Goal: Task Accomplishment & Management: Use online tool/utility

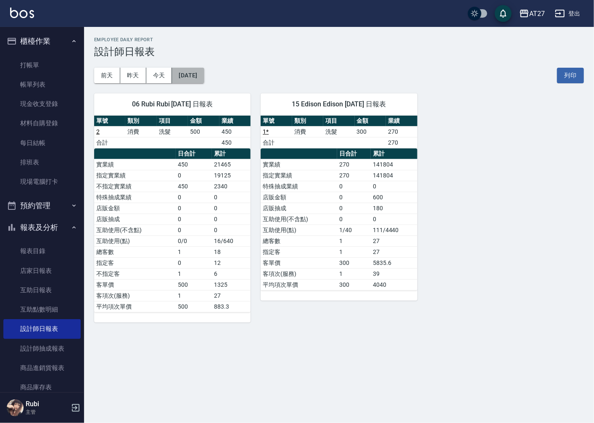
click at [204, 69] on button "[DATE]" at bounding box center [188, 76] width 32 height 16
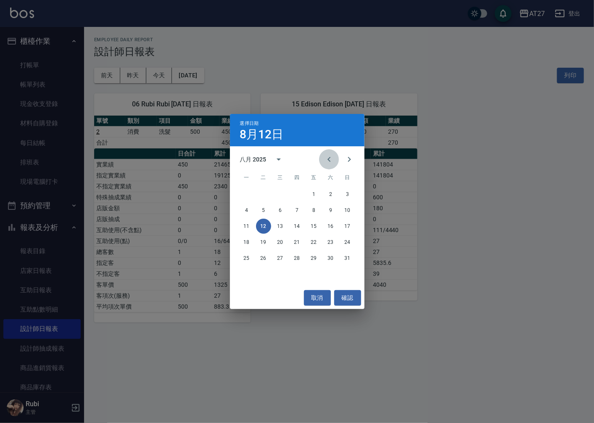
click at [332, 161] on icon "Previous month" at bounding box center [329, 159] width 10 height 10
click at [331, 214] on button "12" at bounding box center [330, 210] width 15 height 15
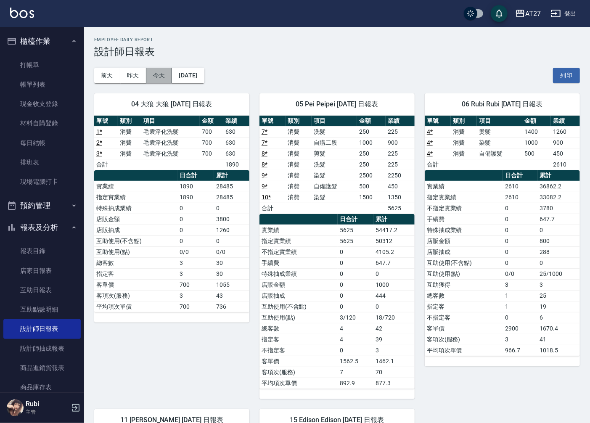
click at [157, 74] on button "今天" at bounding box center [159, 76] width 26 height 16
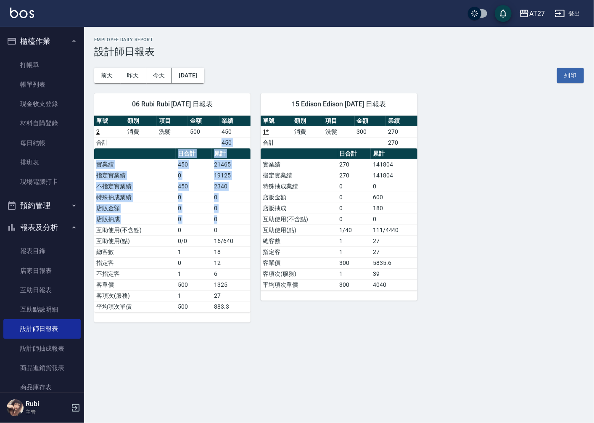
drag, startPoint x: 171, startPoint y: 146, endPoint x: 226, endPoint y: 226, distance: 96.8
click at [226, 226] on div "單號 類別 項目 金額 業績 2 消費 洗髮 500 450 合計 450 日合計 累計 實業績 450 21465 指定實業績 0 19125 不指定實業績…" at bounding box center [172, 214] width 156 height 197
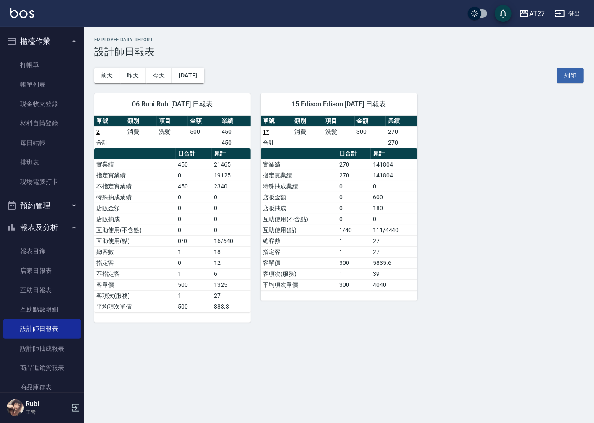
drag, startPoint x: 226, startPoint y: 226, endPoint x: 225, endPoint y: 253, distance: 26.9
click at [225, 253] on tbody "實業績 450 21465 指定實業績 0 19125 不指定實業績 450 2340 特殊抽成業績 0 0 店販金額 0 0 店販抽成 0 0 互助使用(不…" at bounding box center [172, 235] width 156 height 153
drag, startPoint x: 225, startPoint y: 253, endPoint x: 196, endPoint y: 209, distance: 52.3
click at [196, 209] on tbody "實業績 450 21465 指定實業績 0 19125 不指定實業績 450 2340 特殊抽成業績 0 0 店販金額 0 0 店販抽成 0 0 互助使用(不…" at bounding box center [172, 235] width 156 height 153
drag, startPoint x: 196, startPoint y: 209, endPoint x: 186, endPoint y: 189, distance: 22.6
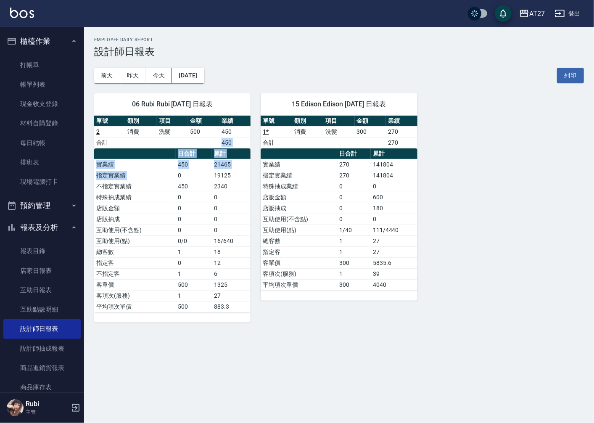
click at [186, 189] on div "單號 類別 項目 金額 業績 2 消費 洗髮 500 450 合計 450 日合計 累計 實業績 450 21465 指定實業績 0 19125 不指定實業績…" at bounding box center [172, 214] width 156 height 197
drag, startPoint x: 186, startPoint y: 189, endPoint x: 195, endPoint y: 211, distance: 23.4
click at [195, 211] on td "0" at bounding box center [194, 208] width 36 height 11
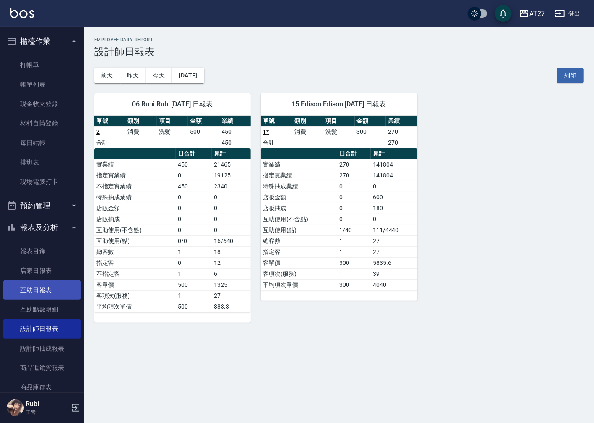
click at [45, 288] on link "互助日報表" at bounding box center [41, 289] width 77 height 19
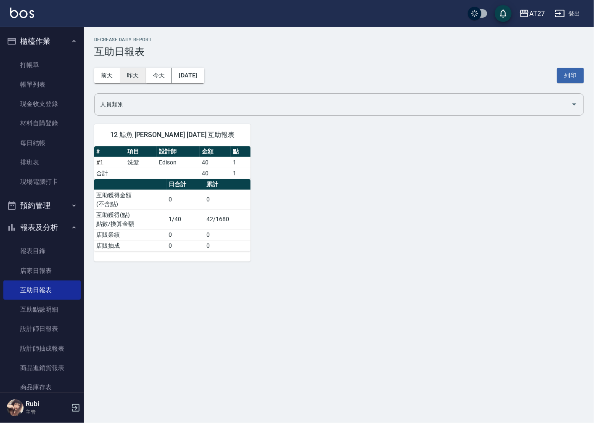
click at [135, 78] on button "昨天" at bounding box center [133, 76] width 26 height 16
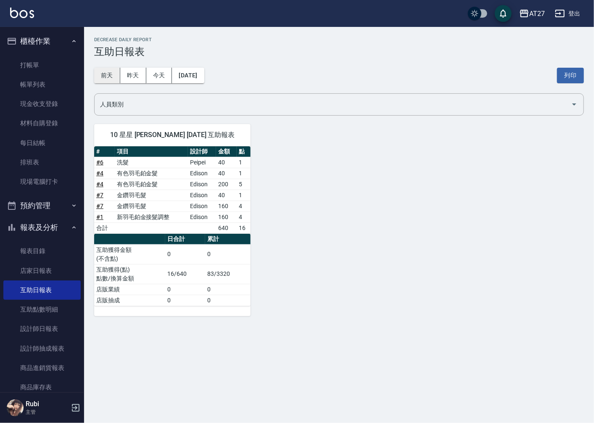
click at [111, 79] on button "前天" at bounding box center [107, 76] width 26 height 16
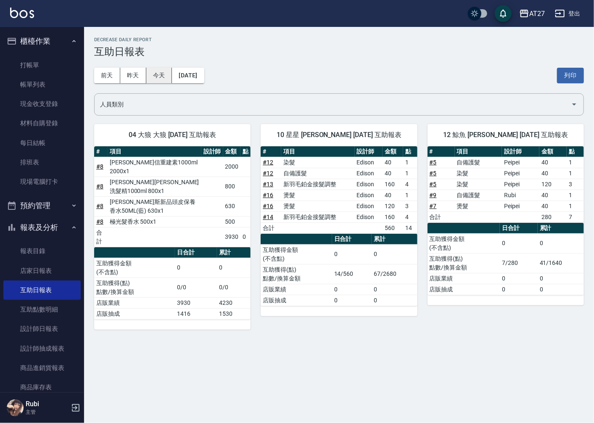
click at [156, 69] on button "今天" at bounding box center [159, 76] width 26 height 16
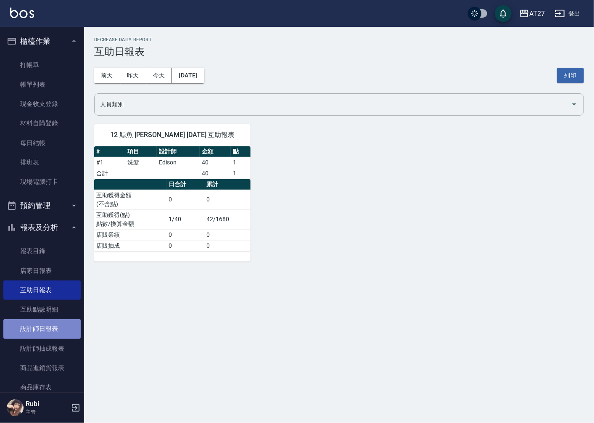
click at [51, 330] on link "設計師日報表" at bounding box center [41, 328] width 77 height 19
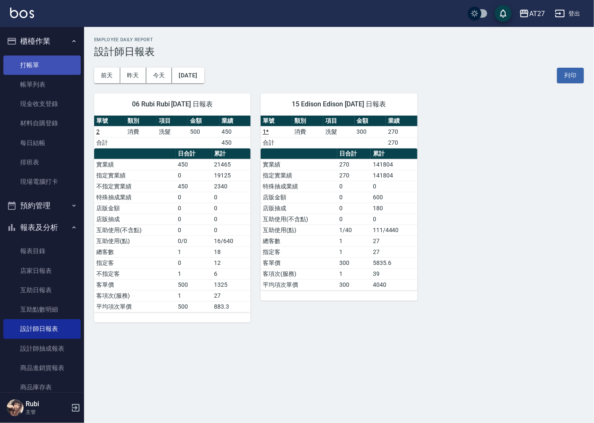
click at [37, 65] on link "打帳單" at bounding box center [41, 65] width 77 height 19
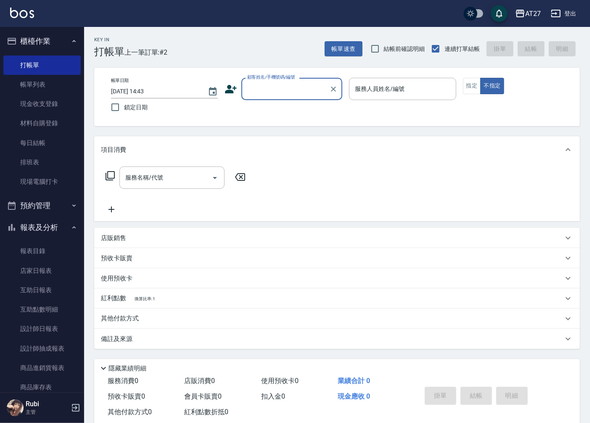
click at [274, 93] on input "顧客姓名/手機號碼/編號" at bounding box center [285, 89] width 81 height 15
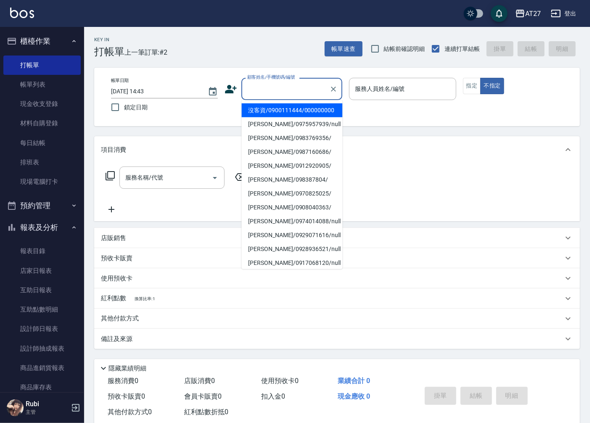
click at [271, 114] on li "沒客資/0900111444/000000000" at bounding box center [291, 110] width 101 height 14
type input "沒客資/0900111444/000000000"
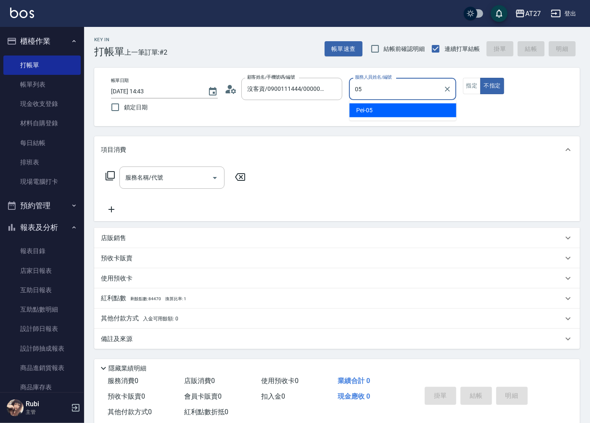
type input "Pei-05"
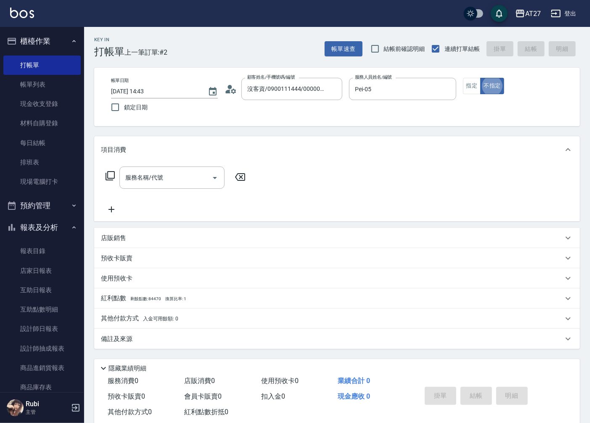
type button "false"
click at [302, 85] on input "沒客資/0900111444/000000000" at bounding box center [285, 89] width 81 height 15
click at [469, 85] on button "指定" at bounding box center [472, 86] width 18 height 16
click at [149, 178] on div "服務名稱/代號 服務名稱/代號" at bounding box center [171, 178] width 105 height 22
type input "401"
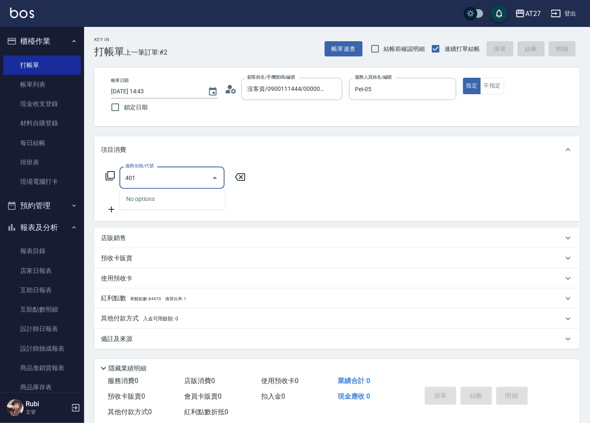
type input "20"
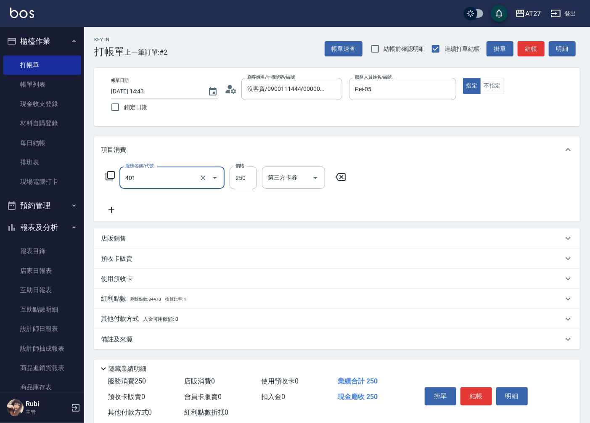
type input "剪髮(401)"
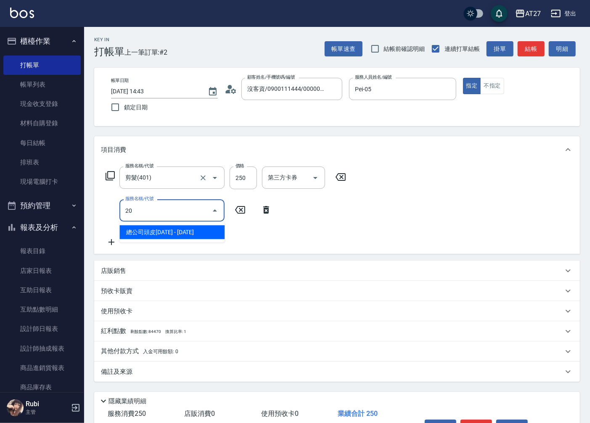
type input "201"
type input "40"
type input "洗髮(201)"
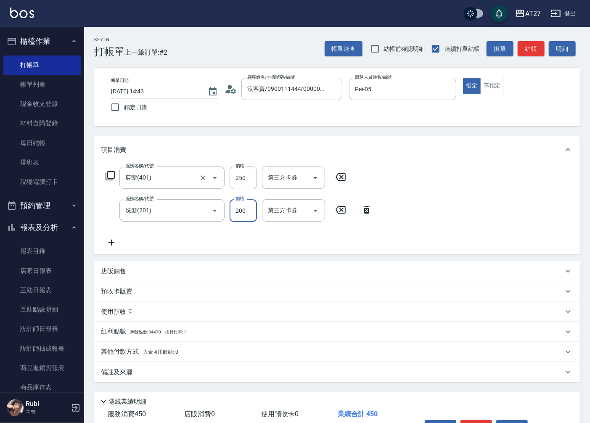
type input "20"
type input "252"
type input "270"
type input "252"
type input "50"
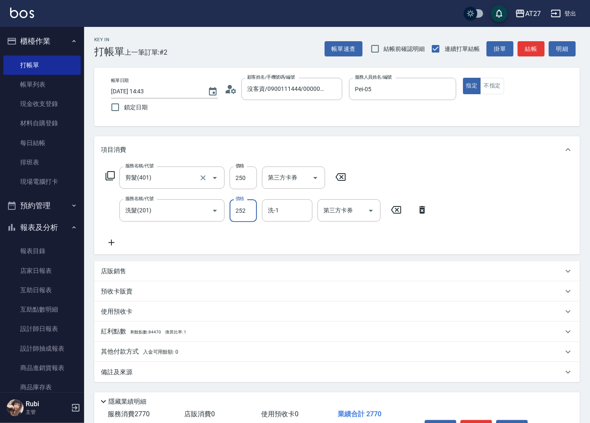
type input "25"
type input "20"
type input "250"
type input "50"
type input "250"
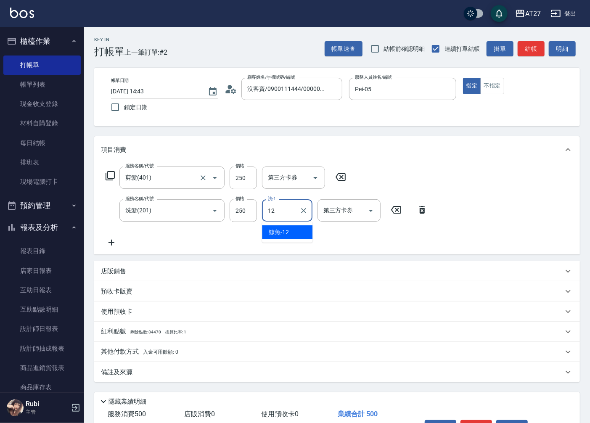
type input "鯨魚-12"
click at [524, 52] on button "結帳" at bounding box center [531, 49] width 27 height 16
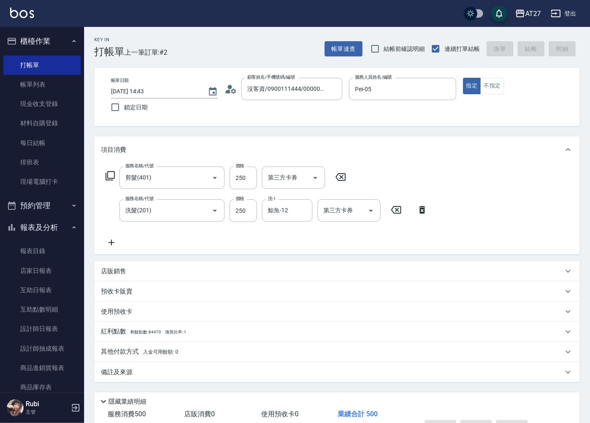
type input "[DATE] 14:44"
type input "0"
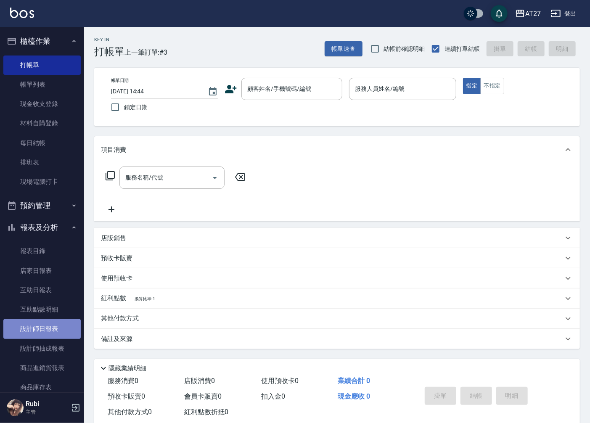
click at [45, 338] on link "設計師日報表" at bounding box center [41, 328] width 77 height 19
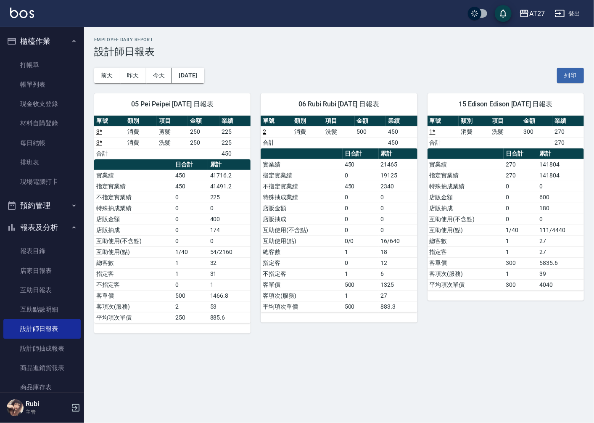
drag, startPoint x: 362, startPoint y: 249, endPoint x: 358, endPoint y: 235, distance: 14.4
click at [358, 235] on tbody "實業績 450 21465 指定實業績 0 19125 不指定實業績 450 2340 特殊抽成業績 0 0 店販金額 0 0 店販抽成 0 0 互助使用(不…" at bounding box center [339, 235] width 156 height 153
drag, startPoint x: 358, startPoint y: 235, endPoint x: 339, endPoint y: 233, distance: 19.4
click at [339, 233] on tbody "實業績 450 21465 指定實業績 0 19125 不指定實業績 450 2340 特殊抽成業績 0 0 店販金額 0 0 店販抽成 0 0 互助使用(不…" at bounding box center [339, 235] width 156 height 153
drag, startPoint x: 339, startPoint y: 233, endPoint x: 334, endPoint y: 273, distance: 40.6
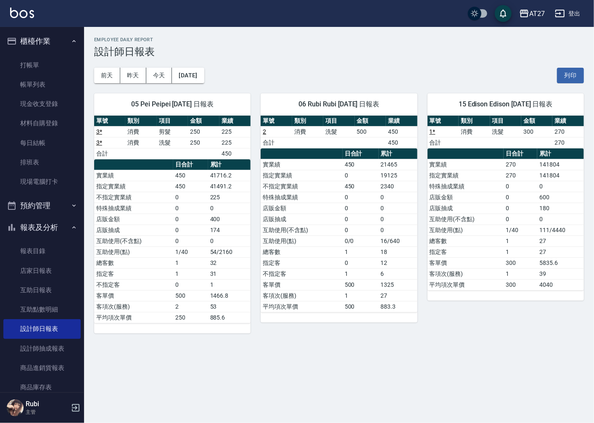
click at [336, 274] on td "不指定客" at bounding box center [302, 273] width 82 height 11
drag, startPoint x: 329, startPoint y: 267, endPoint x: 321, endPoint y: 240, distance: 28.1
click at [321, 240] on tbody "實業績 450 21465 指定實業績 0 19125 不指定實業績 450 2340 特殊抽成業績 0 0 店販金額 0 0 店販抽成 0 0 互助使用(不…" at bounding box center [339, 235] width 156 height 153
drag, startPoint x: 321, startPoint y: 240, endPoint x: 318, endPoint y: 254, distance: 13.7
click at [318, 254] on tbody "實業績 450 21465 指定實業績 0 19125 不指定實業績 450 2340 特殊抽成業績 0 0 店販金額 0 0 店販抽成 0 0 互助使用(不…" at bounding box center [339, 235] width 156 height 153
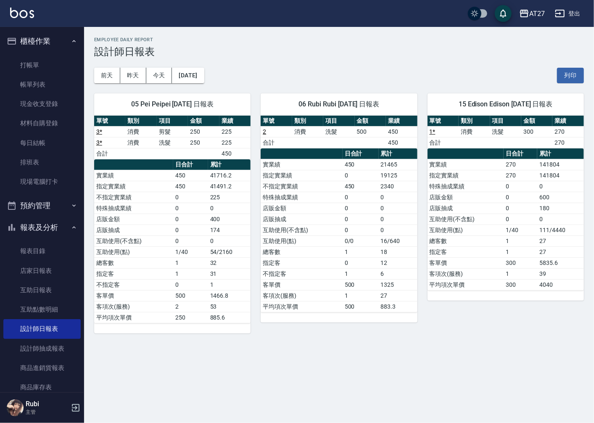
drag, startPoint x: 318, startPoint y: 254, endPoint x: 328, endPoint y: 280, distance: 28.0
click at [328, 281] on td "客單價" at bounding box center [302, 284] width 82 height 11
drag, startPoint x: 323, startPoint y: 267, endPoint x: 312, endPoint y: 251, distance: 19.8
click at [312, 251] on tbody "實業績 450 21465 指定實業績 0 19125 不指定實業績 450 2340 特殊抽成業績 0 0 店販金額 0 0 店販抽成 0 0 互助使用(不…" at bounding box center [339, 235] width 156 height 153
drag, startPoint x: 312, startPoint y: 251, endPoint x: 306, endPoint y: 243, distance: 9.9
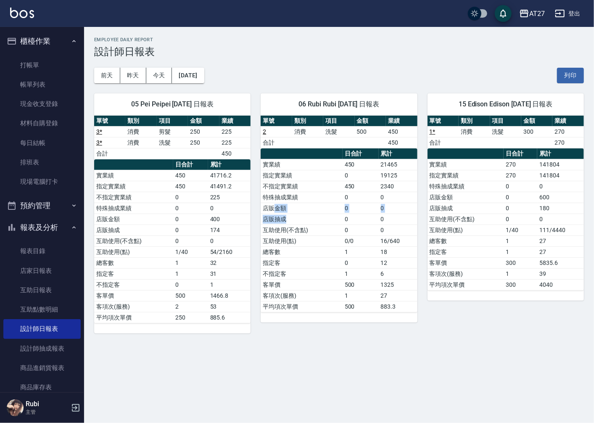
click at [306, 243] on tbody "實業績 450 21465 指定實業績 0 19125 不指定實業績 450 2340 特殊抽成業績 0 0 店販金額 0 0 店販抽成 0 0 互助使用(不…" at bounding box center [339, 235] width 156 height 153
drag, startPoint x: 306, startPoint y: 243, endPoint x: 317, endPoint y: 264, distance: 23.3
click at [317, 264] on td "指定客" at bounding box center [302, 262] width 82 height 11
